Goal: Check status: Check status

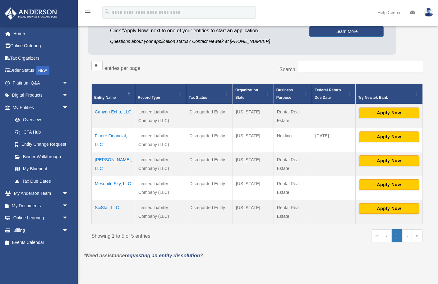
scroll to position [76, 0]
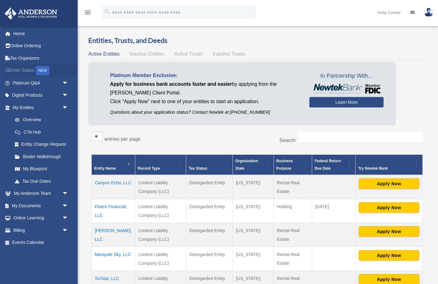
click at [21, 70] on link "Order Status NEW" at bounding box center [40, 70] width 73 height 13
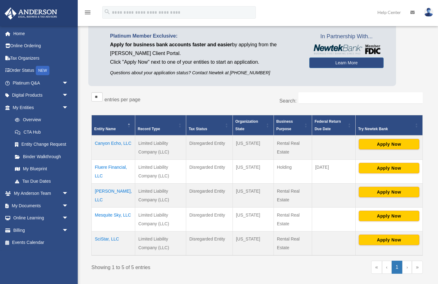
scroll to position [41, 0]
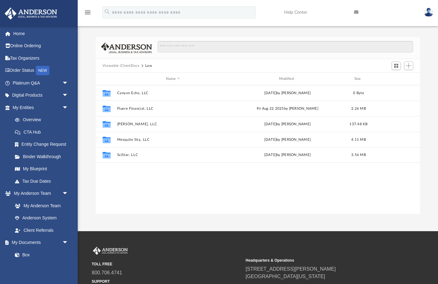
scroll to position [141, 325]
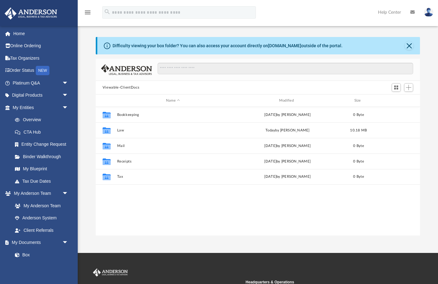
scroll to position [141, 325]
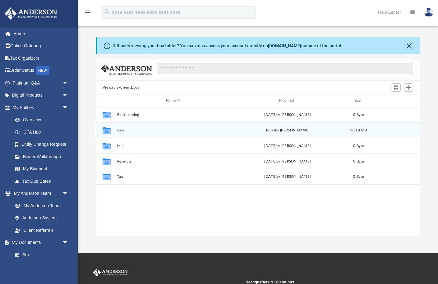
click at [119, 130] on button "Law" at bounding box center [173, 131] width 112 height 4
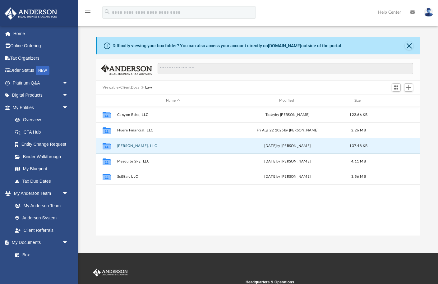
click at [123, 145] on button "Mesa Dawn, LLC" at bounding box center [173, 146] width 112 height 4
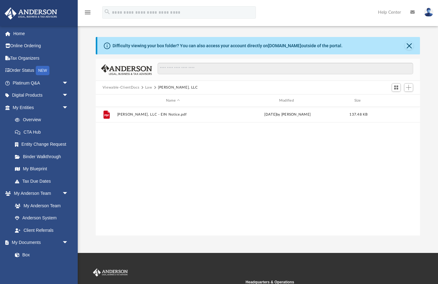
click at [148, 87] on button "Law" at bounding box center [148, 88] width 7 height 6
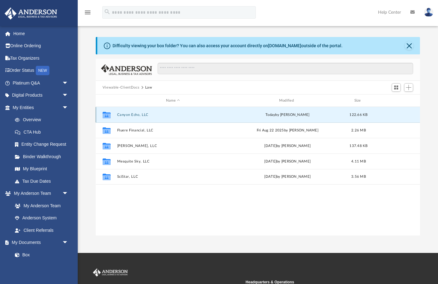
click at [129, 115] on button "Canyon Echo, LLC" at bounding box center [173, 115] width 112 height 4
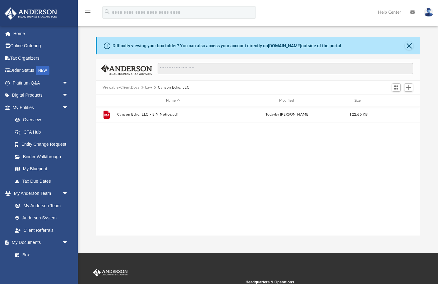
click at [147, 88] on button "Law" at bounding box center [148, 88] width 7 height 6
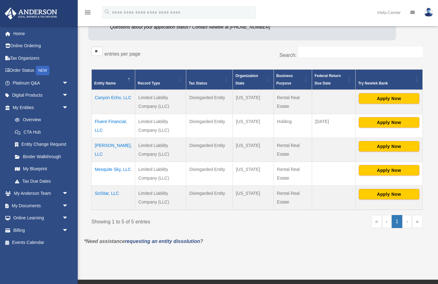
scroll to position [86, 0]
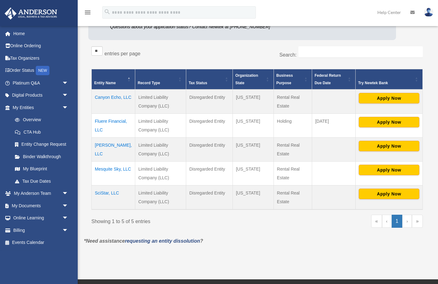
click at [106, 99] on td "Canyon Echo, LLC" at bounding box center [114, 102] width 44 height 24
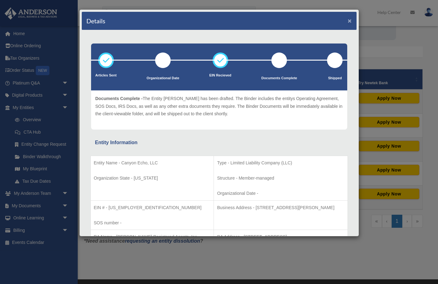
click at [350, 22] on button "×" at bounding box center [350, 20] width 4 height 7
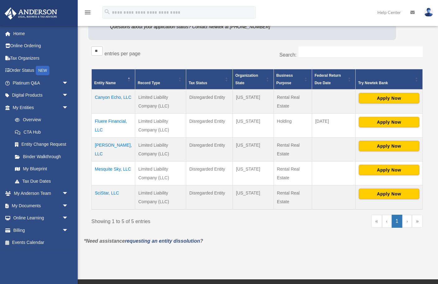
click at [108, 143] on td "Mesa Dawn, LLC" at bounding box center [114, 150] width 44 height 24
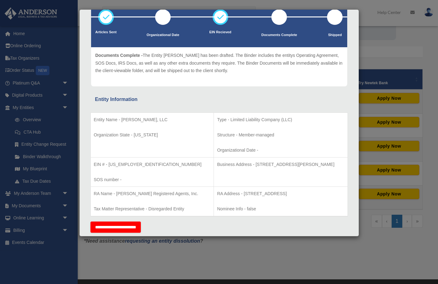
scroll to position [0, 0]
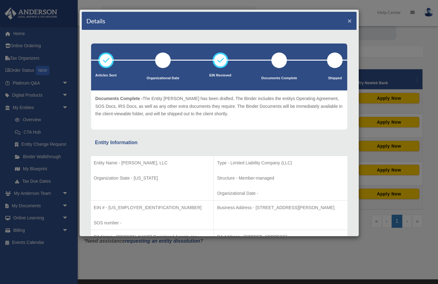
click at [349, 20] on button "×" at bounding box center [350, 20] width 4 height 7
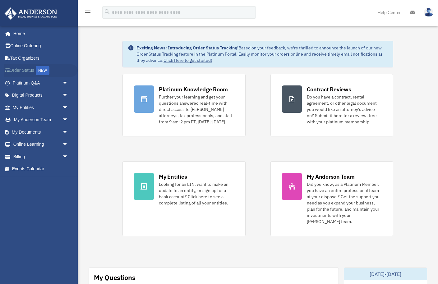
click at [27, 72] on link "Order Status NEW" at bounding box center [40, 70] width 73 height 13
